Goal: Find contact information

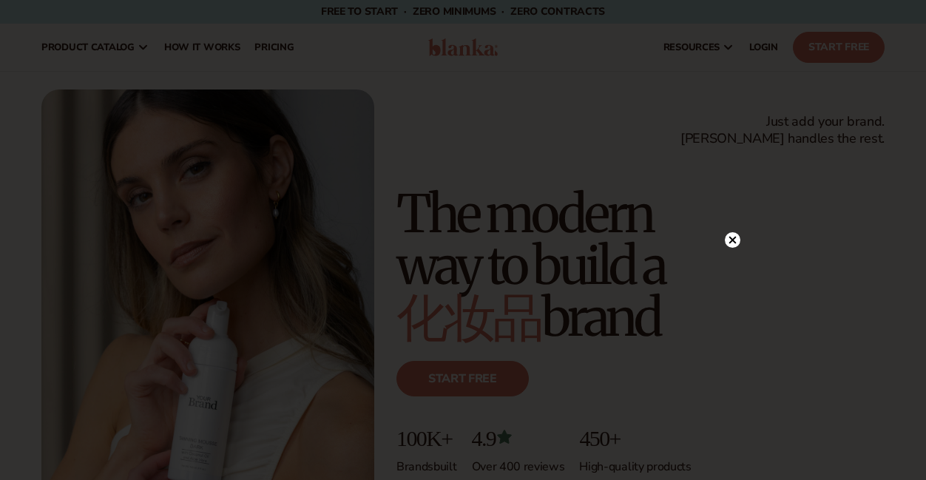
click at [732, 237] on circle at bounding box center [733, 240] width 16 height 16
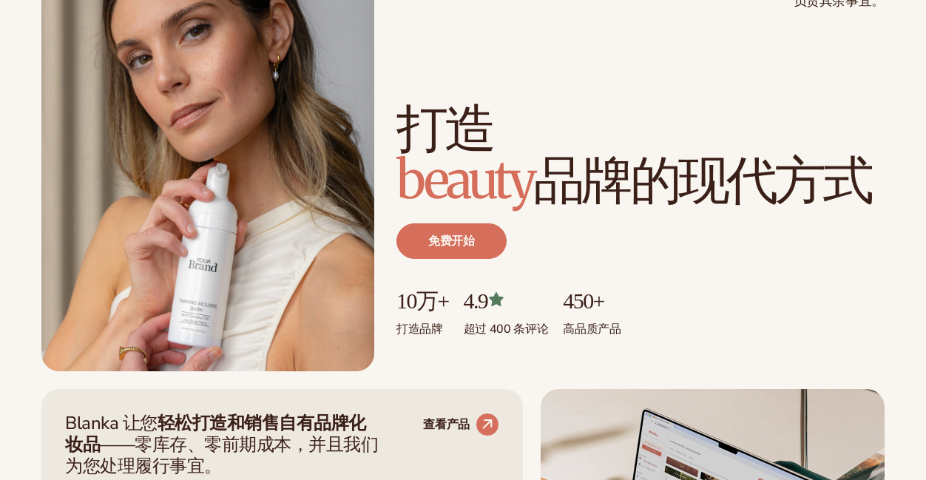
scroll to position [296, 0]
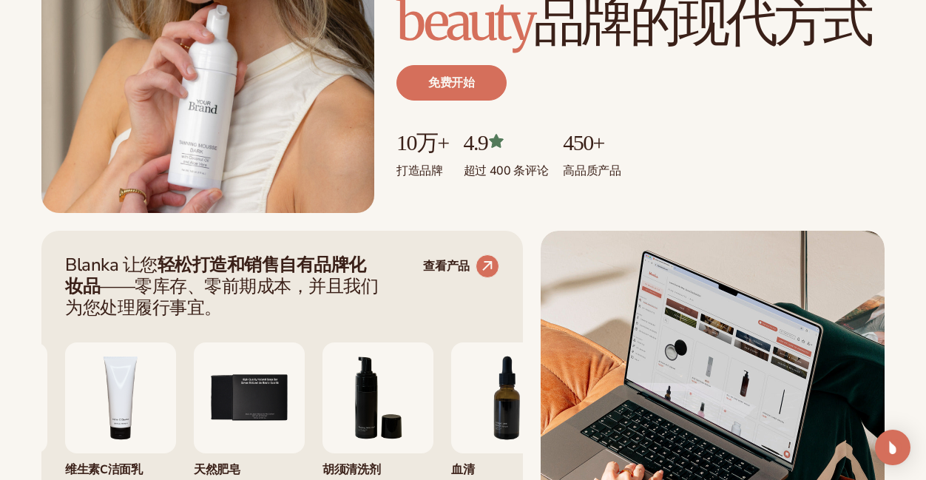
click at [19, 244] on div "Blanka 让您 轻松打造和销售自有品牌化妆品 ——零库存、零前期成本，并且我们为您处理履行事宜。 查看产品 唇彩 16美元利润 保湿霜" at bounding box center [463, 400] width 926 height 339
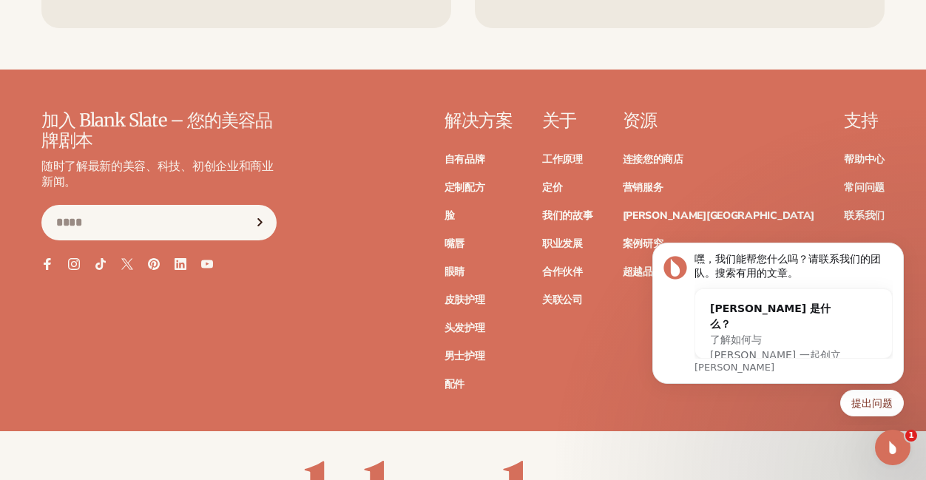
scroll to position [5667, 0]
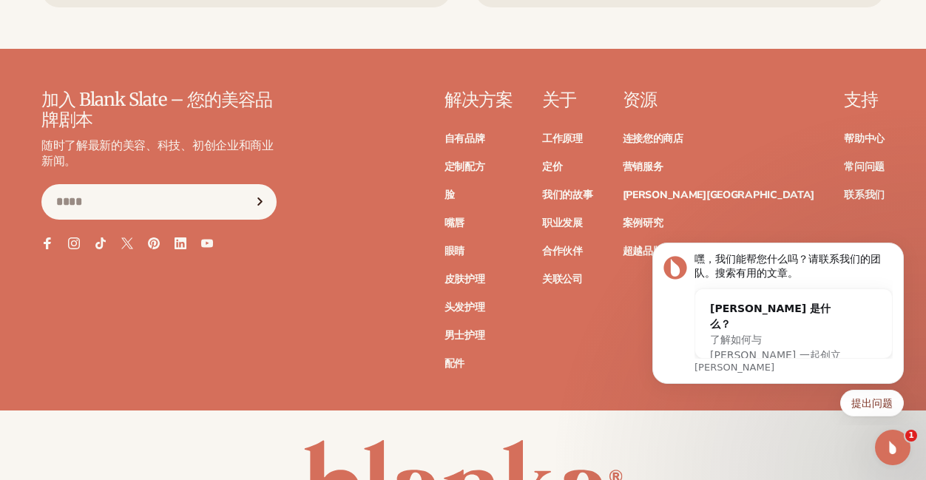
click at [861, 188] on font "联系我们" at bounding box center [864, 195] width 41 height 14
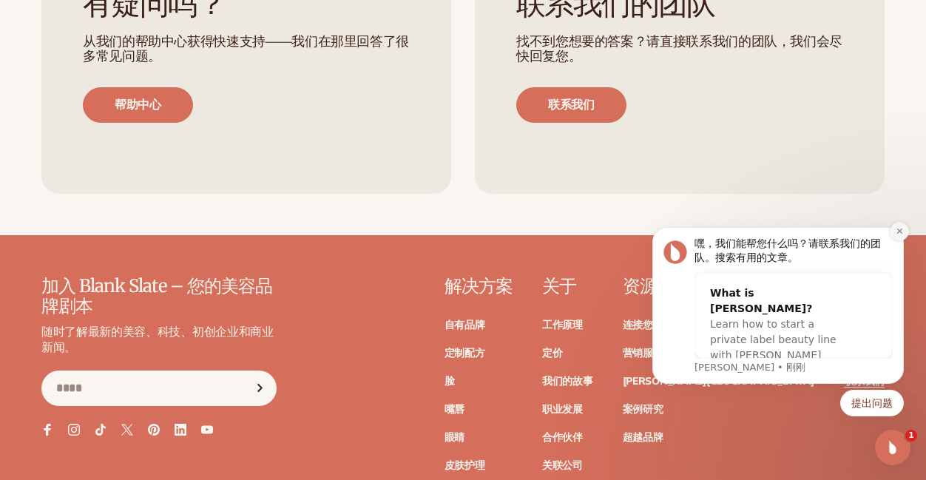
click at [893, 229] on button "解除通知" at bounding box center [899, 231] width 19 height 19
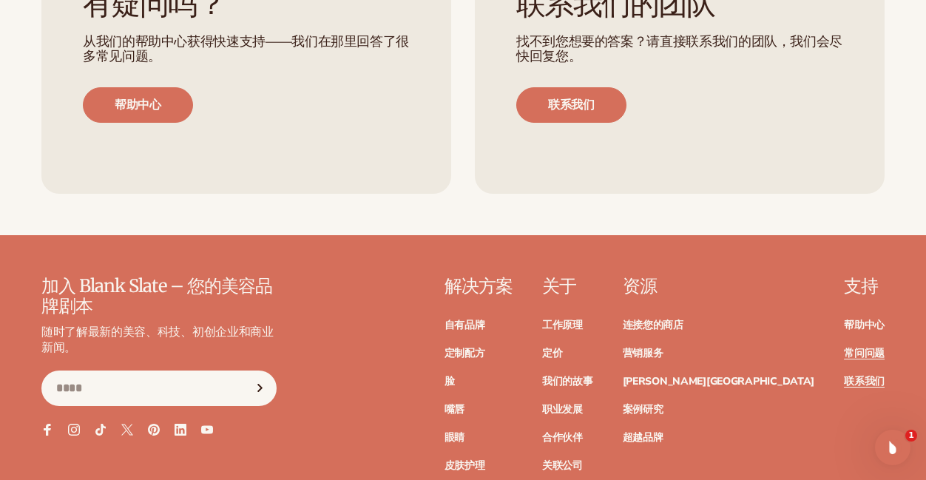
click at [870, 352] on font "常问问题" at bounding box center [864, 353] width 41 height 14
